Goal: Information Seeking & Learning: Learn about a topic

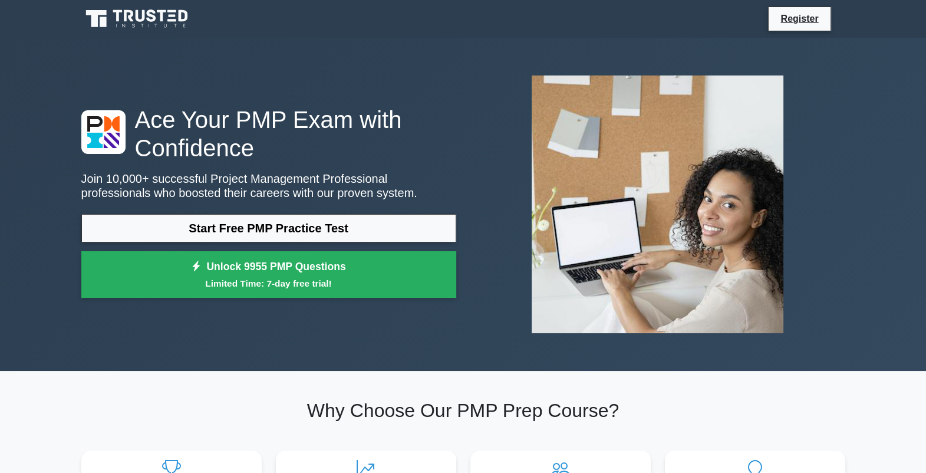
click at [172, 25] on icon at bounding box center [137, 19] width 113 height 22
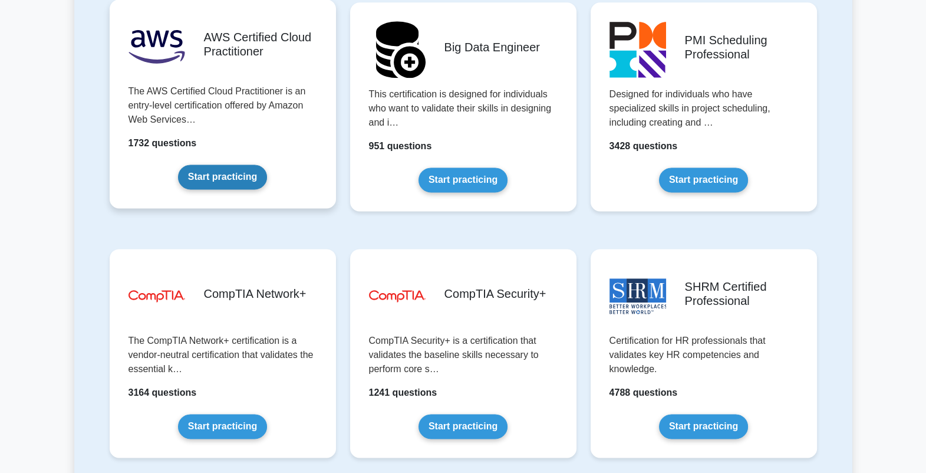
scroll to position [1965, 0]
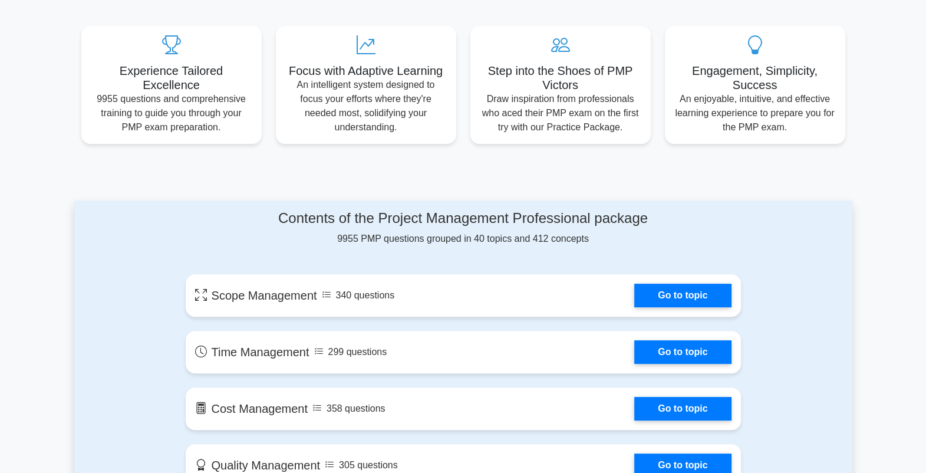
scroll to position [491, 0]
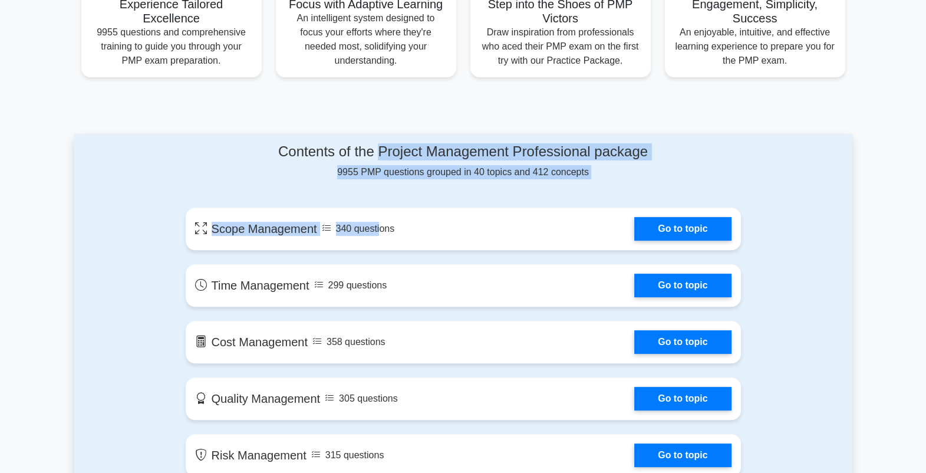
drag, startPoint x: 377, startPoint y: 159, endPoint x: 386, endPoint y: 195, distance: 36.9
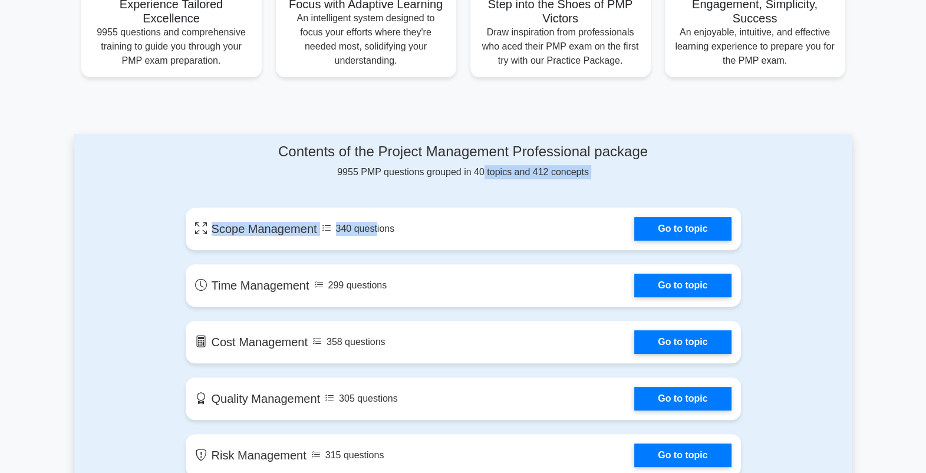
drag, startPoint x: 374, startPoint y: 173, endPoint x: 380, endPoint y: 189, distance: 17.0
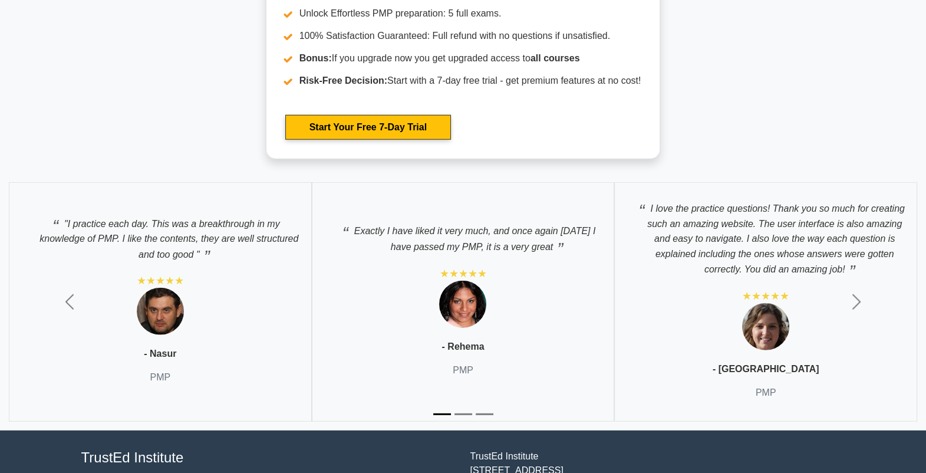
scroll to position [3969, 0]
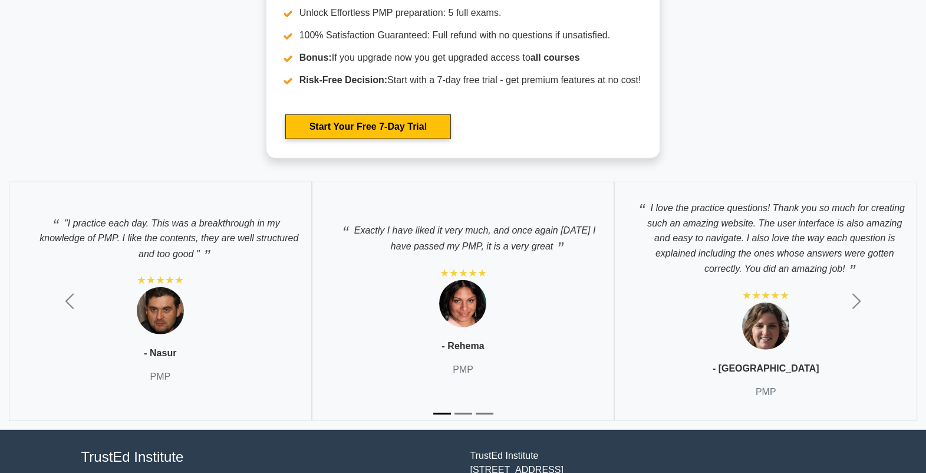
click at [549, 187] on div "Exactly I have liked it very much, and once again [DATE] I have passed my PMP, …" at bounding box center [463, 301] width 303 height 239
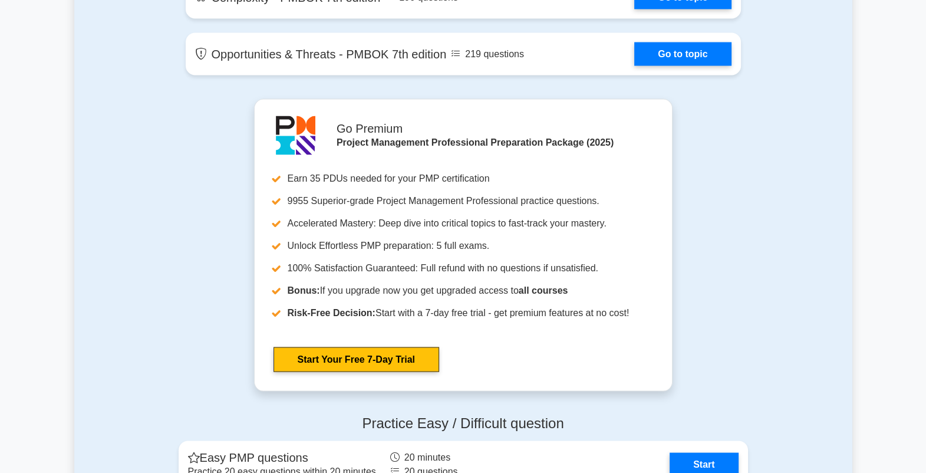
scroll to position [2881, 0]
